Goal: Transaction & Acquisition: Purchase product/service

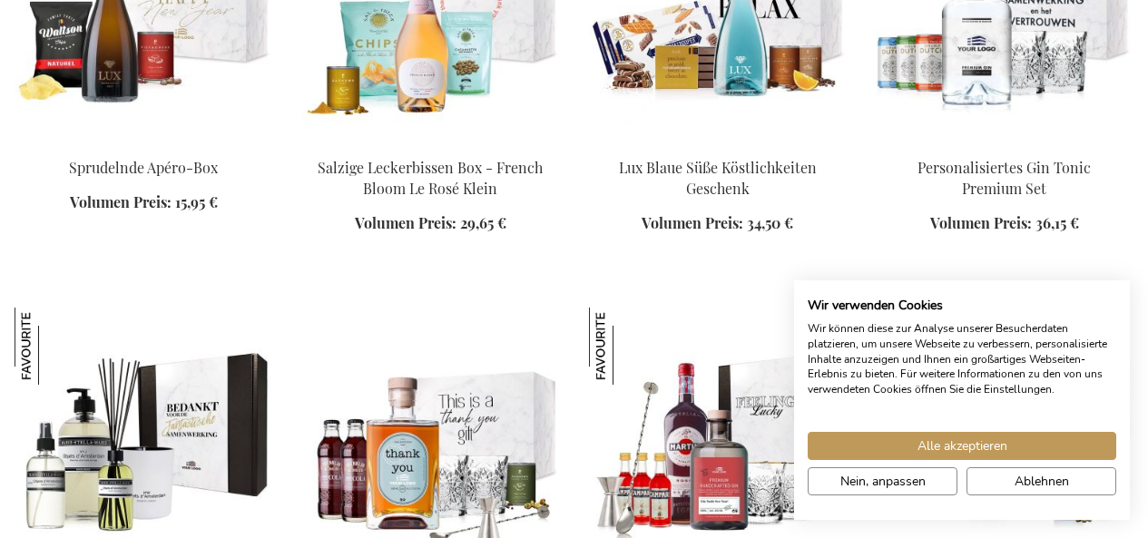
scroll to position [1887, 0]
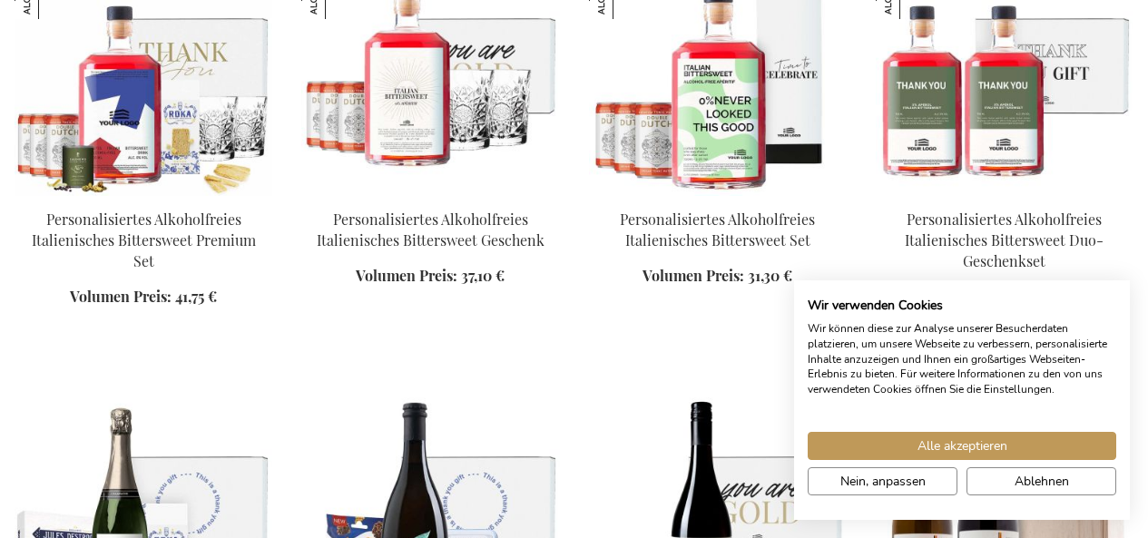
scroll to position [3489, 0]
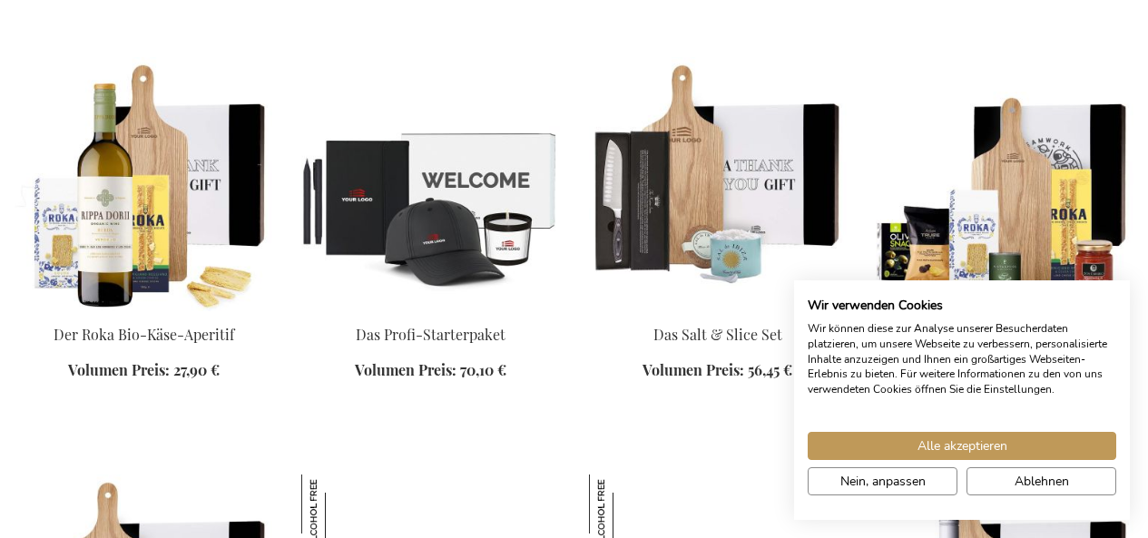
scroll to position [3382, 0]
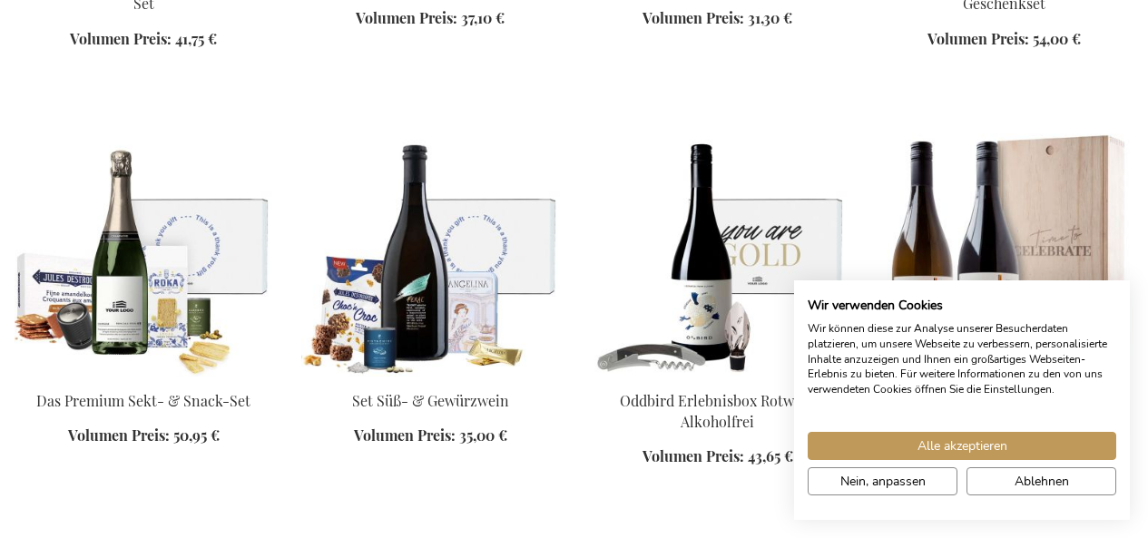
scroll to position [3867, 0]
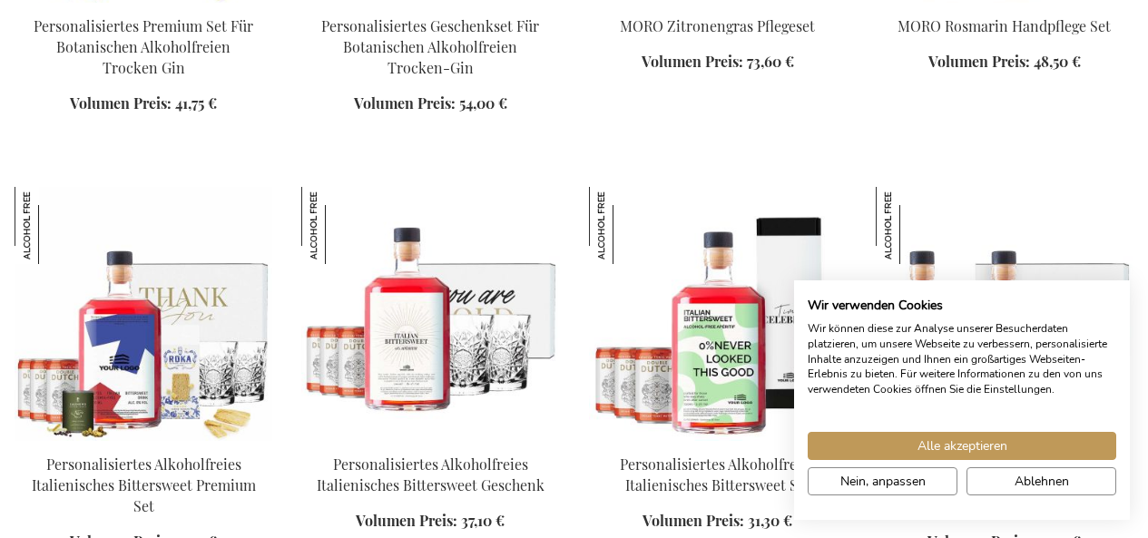
scroll to position [2365, 0]
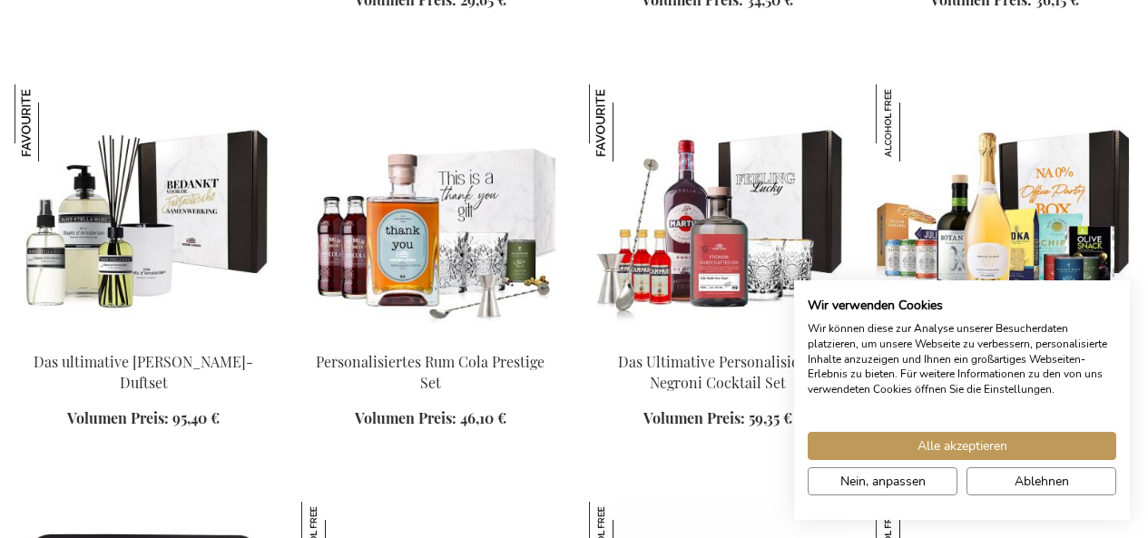
scroll to position [1958, 0]
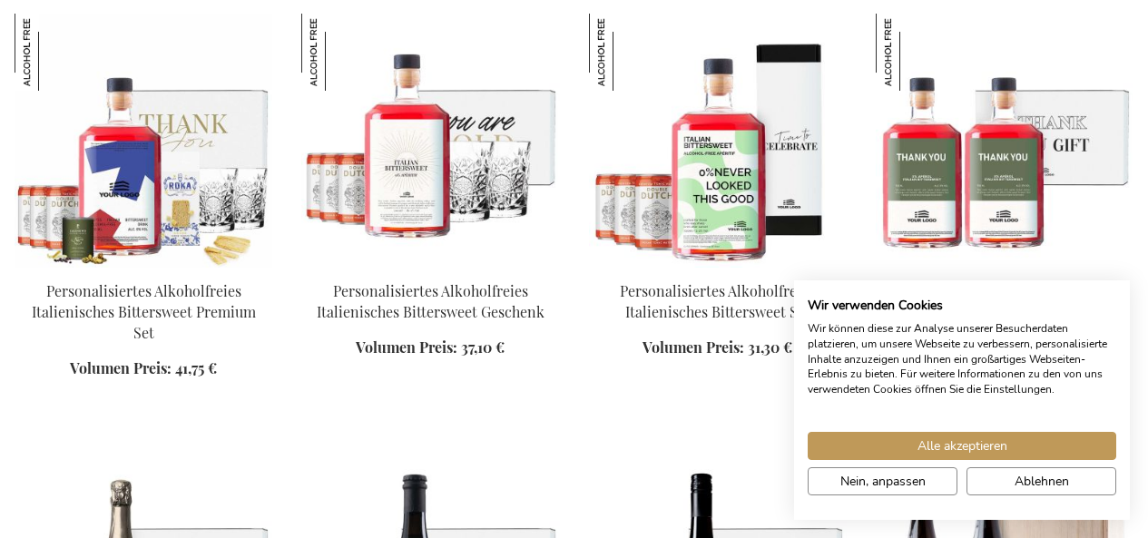
scroll to position [3360, 0]
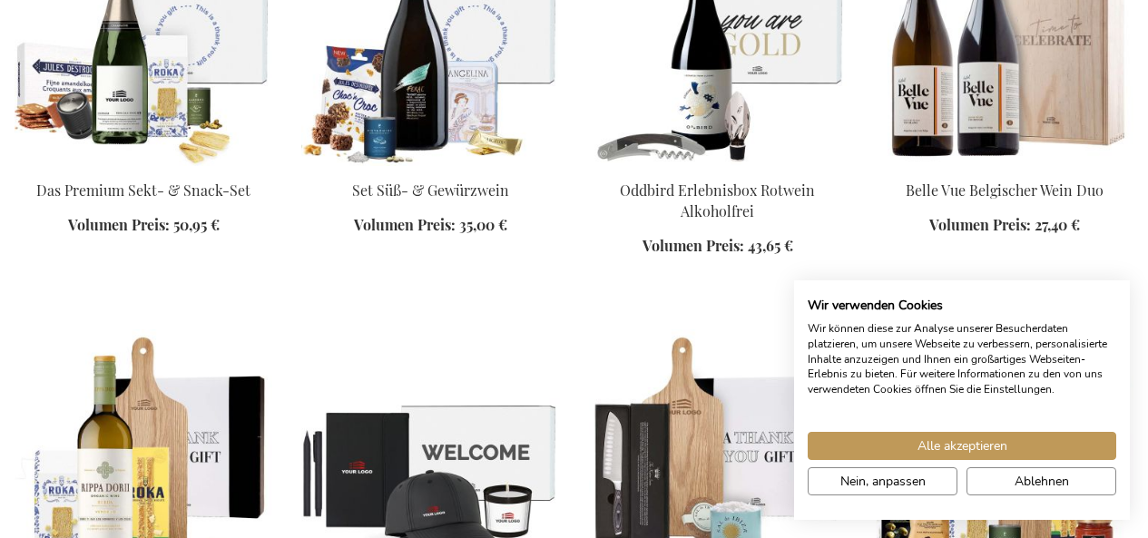
scroll to position [3863, 0]
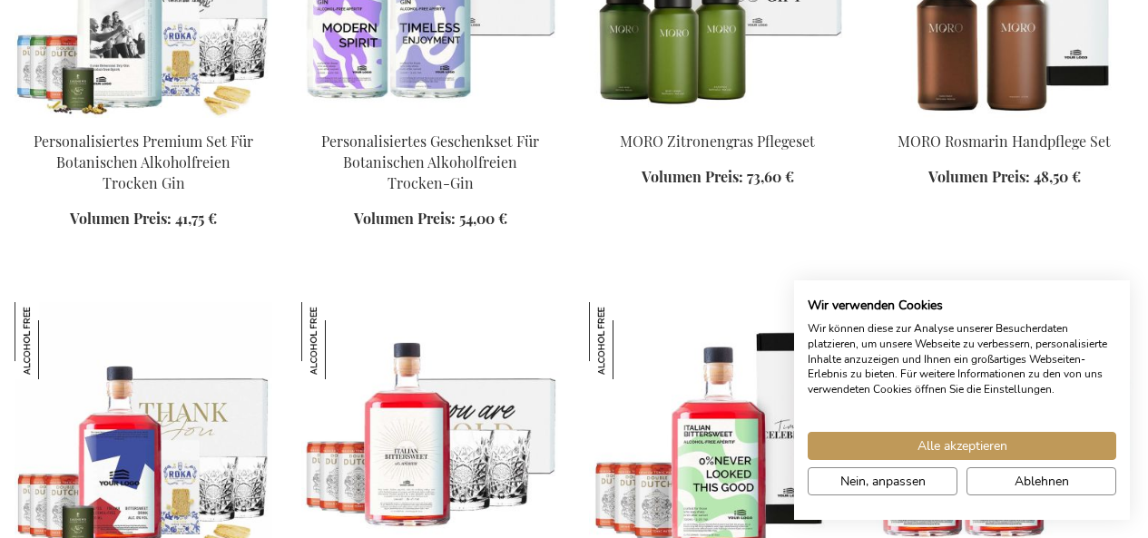
scroll to position [3161, 0]
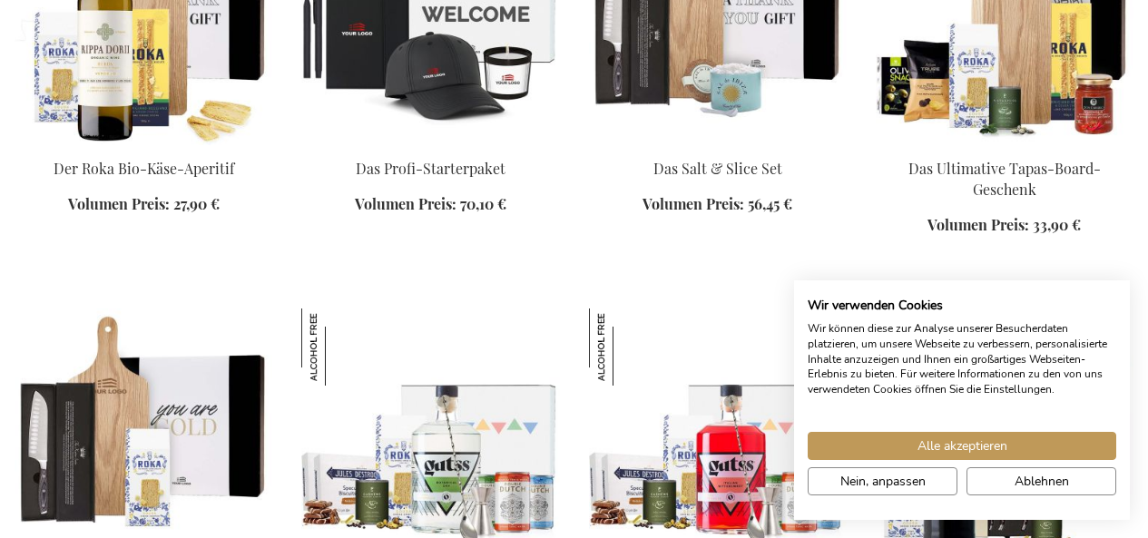
scroll to position [4379, 0]
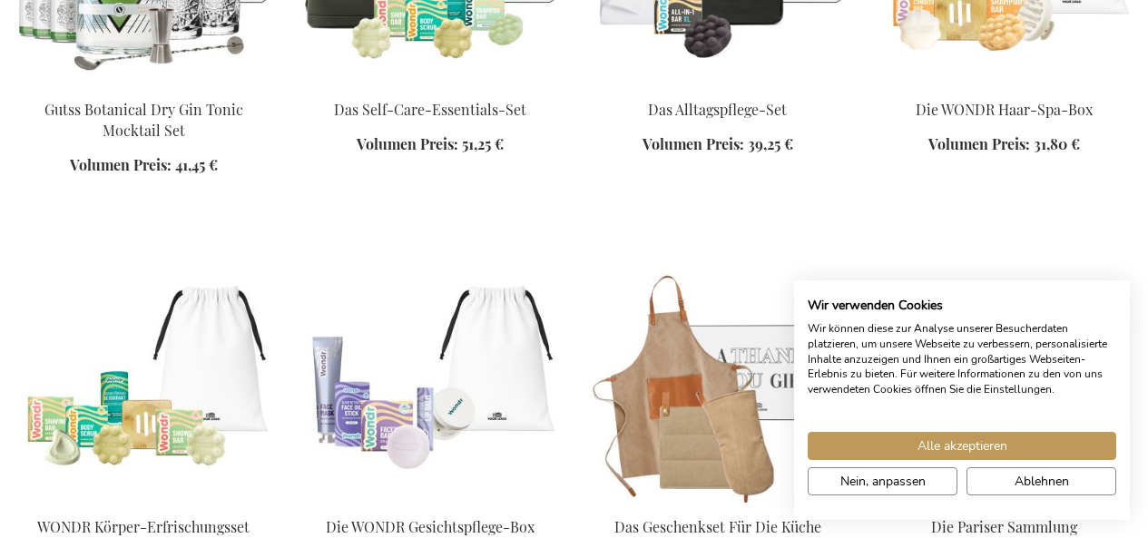
scroll to position [5722, 0]
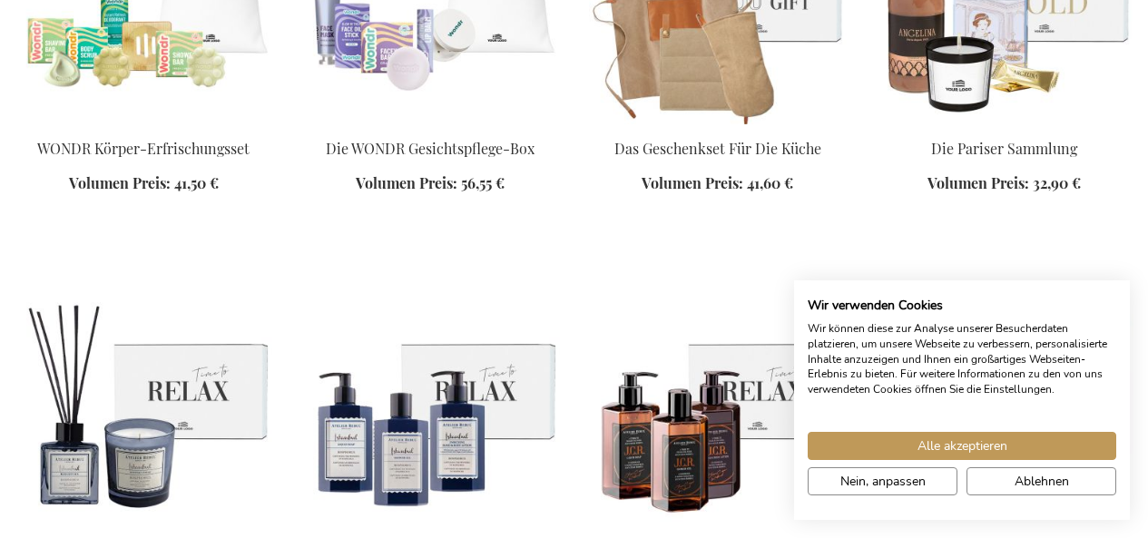
scroll to position [6133, 0]
